Goal: Find specific page/section: Find specific page/section

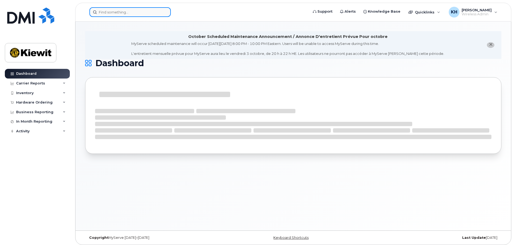
click at [132, 12] on input at bounding box center [129, 12] width 81 height 10
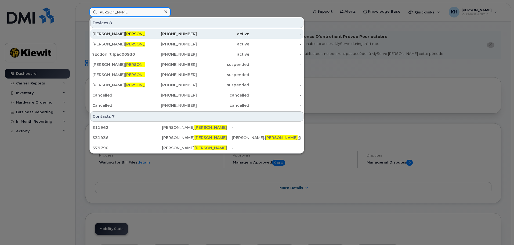
type input "[PERSON_NAME]"
click at [96, 34] on div "Mike Harney" at bounding box center [118, 33] width 52 height 5
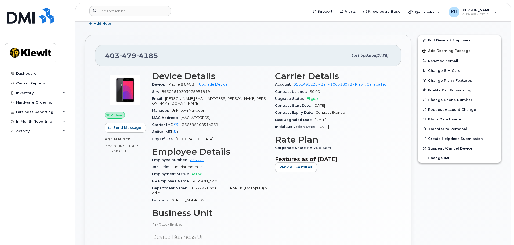
scroll to position [161, 0]
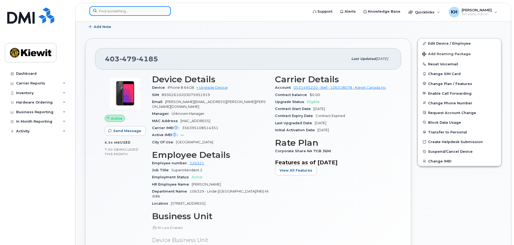
click at [130, 12] on input at bounding box center [129, 11] width 81 height 10
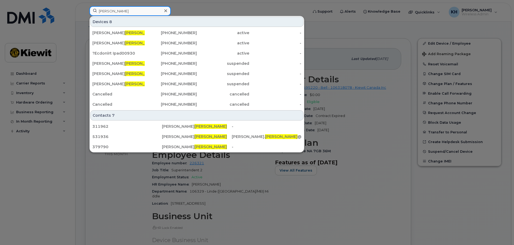
type input "[PERSON_NAME]"
